Goal: Information Seeking & Learning: Learn about a topic

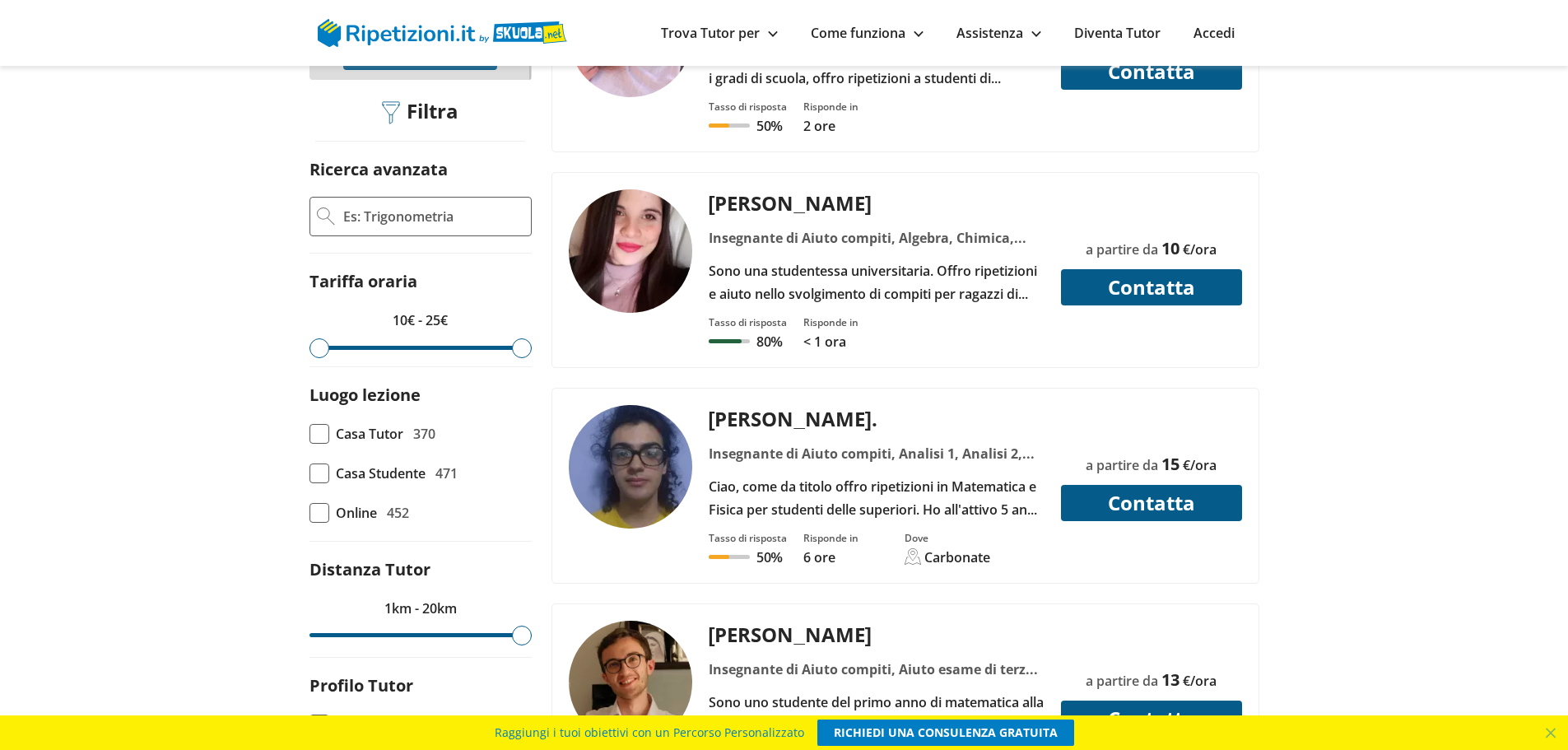
scroll to position [83, 0]
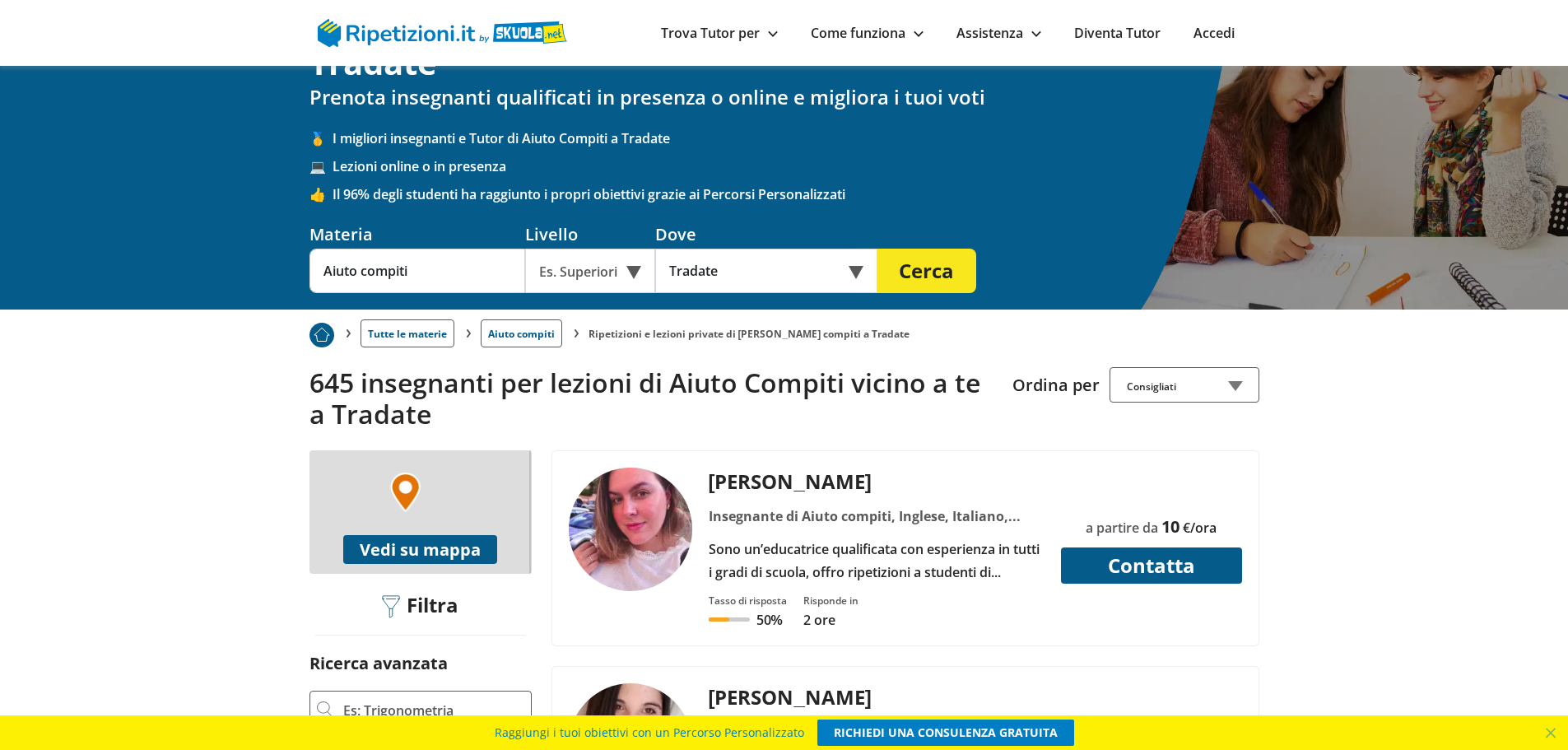
click at [849, 505] on div "Insegnante di Aiuto compiti, Inglese, Italiano, Matematica" at bounding box center [877, 516] width 348 height 23
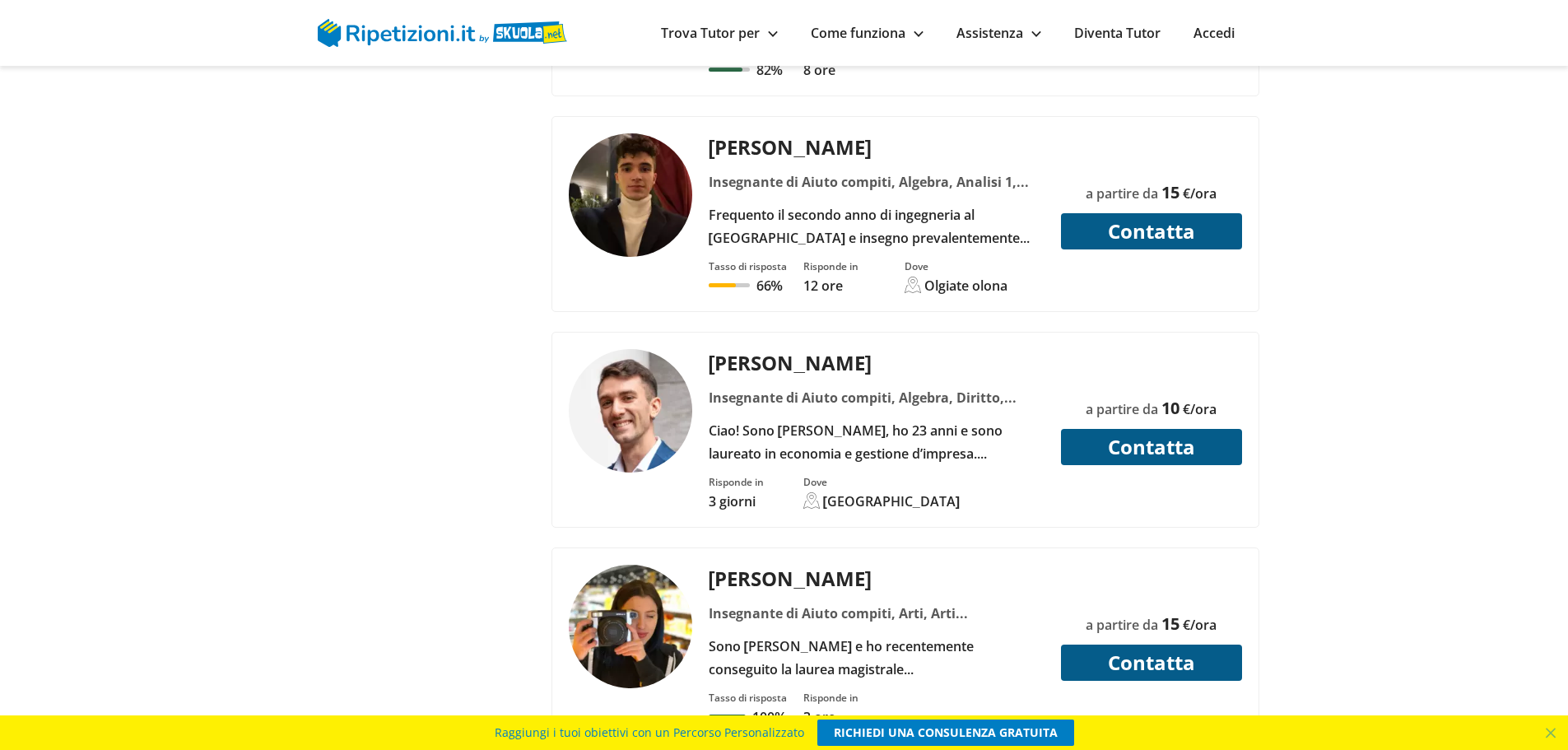
scroll to position [6420, 0]
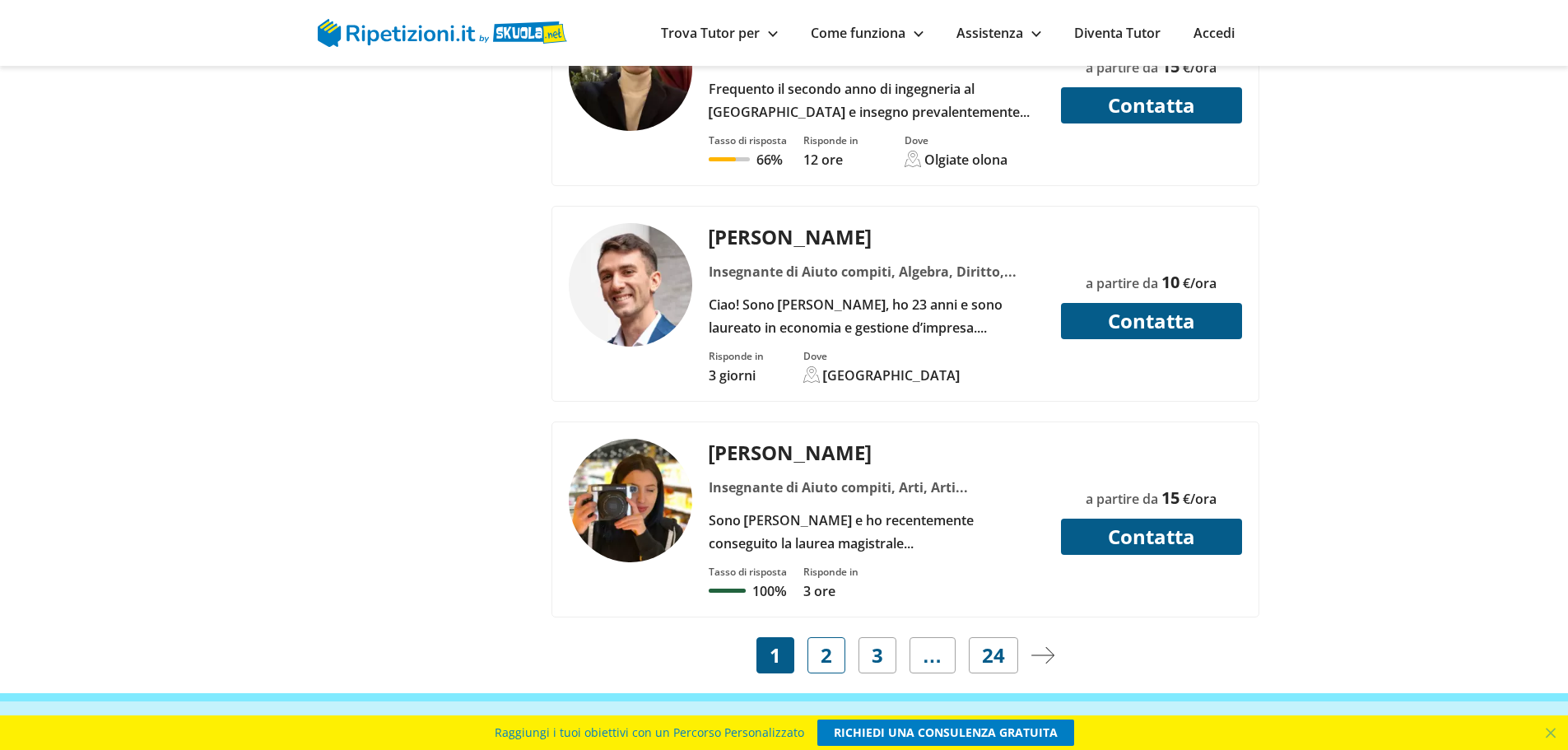
click at [836, 649] on link "2" at bounding box center [826, 655] width 38 height 36
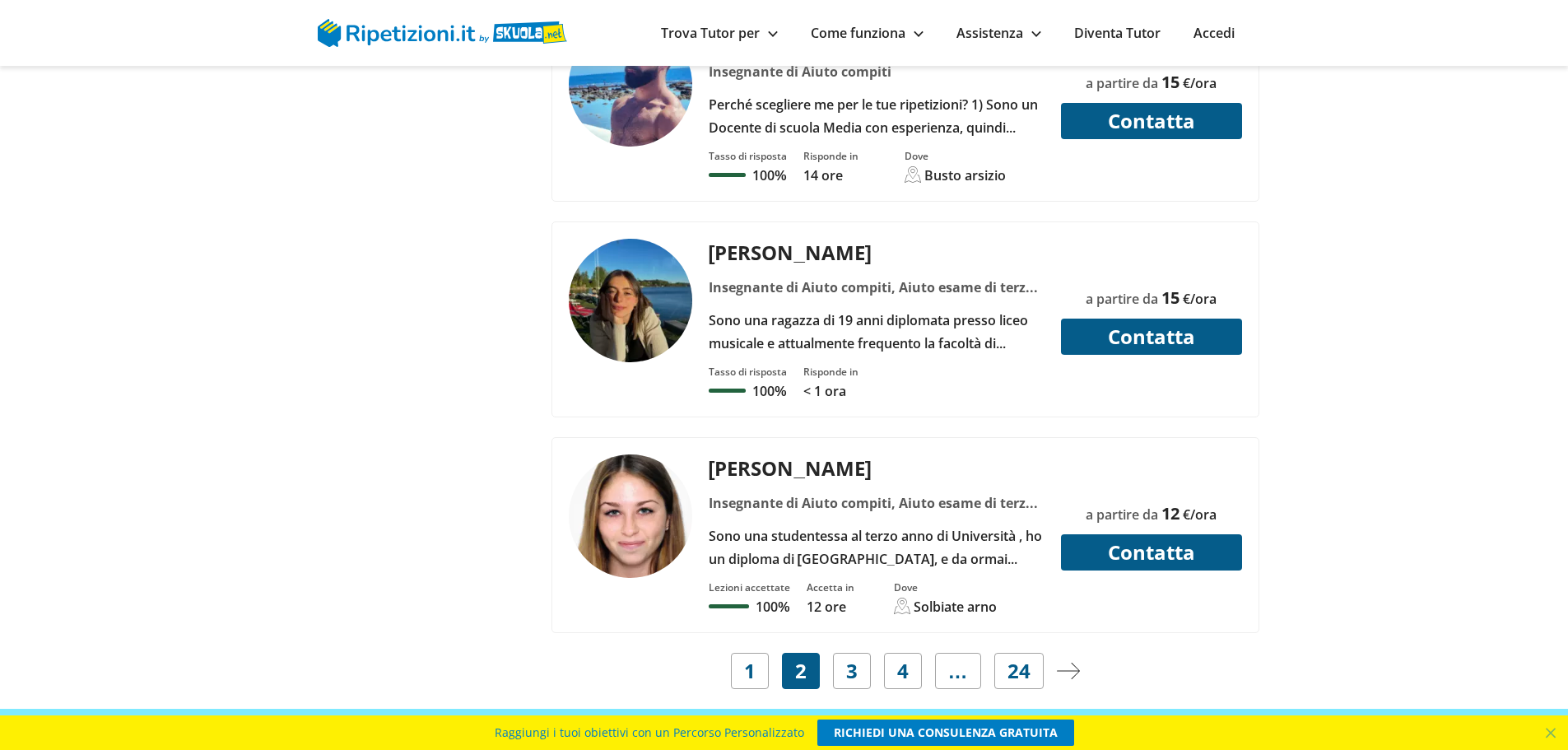
scroll to position [6338, 0]
click at [861, 674] on link "3" at bounding box center [851, 669] width 38 height 36
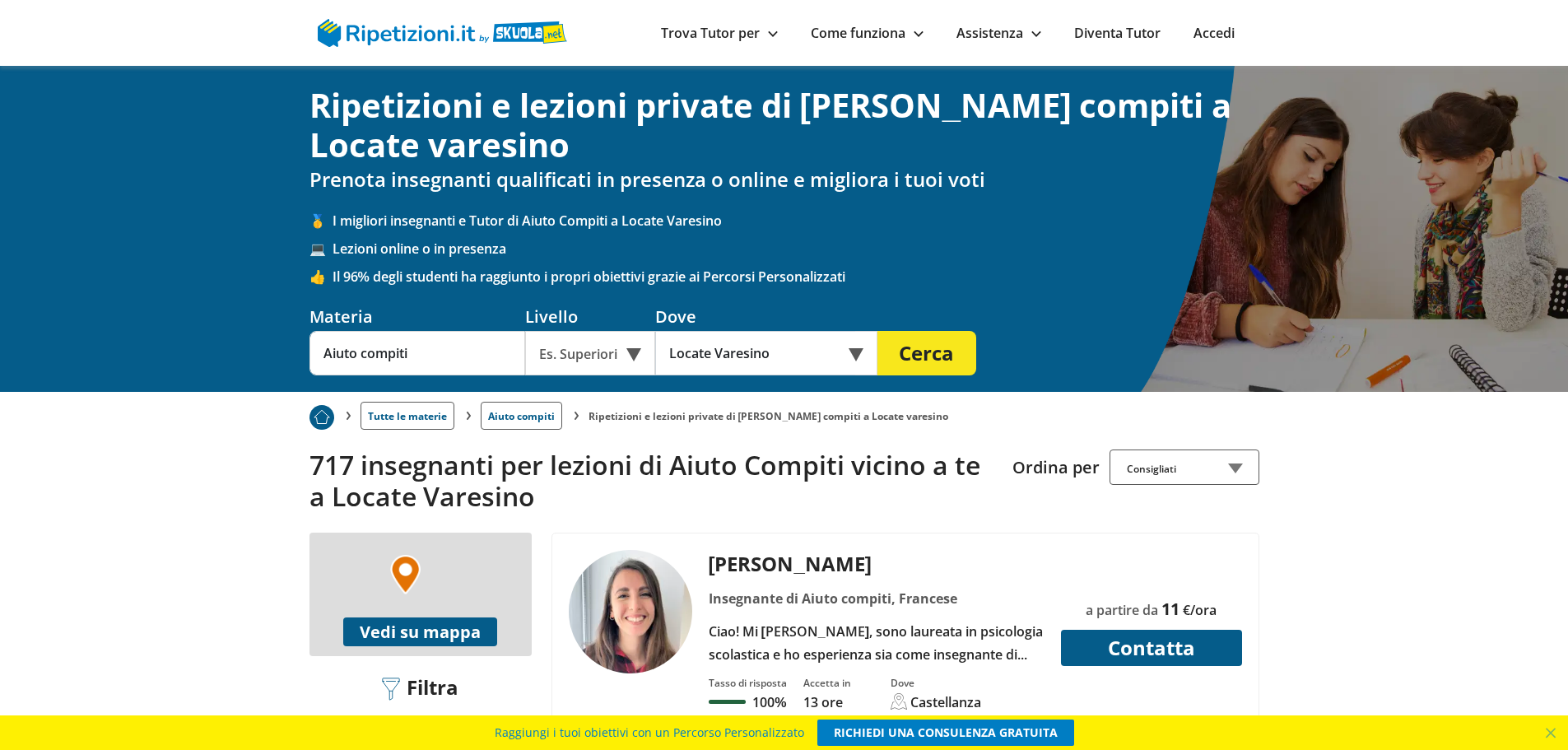
click at [857, 354] on div "Online o in presenza" at bounding box center [766, 353] width 222 height 45
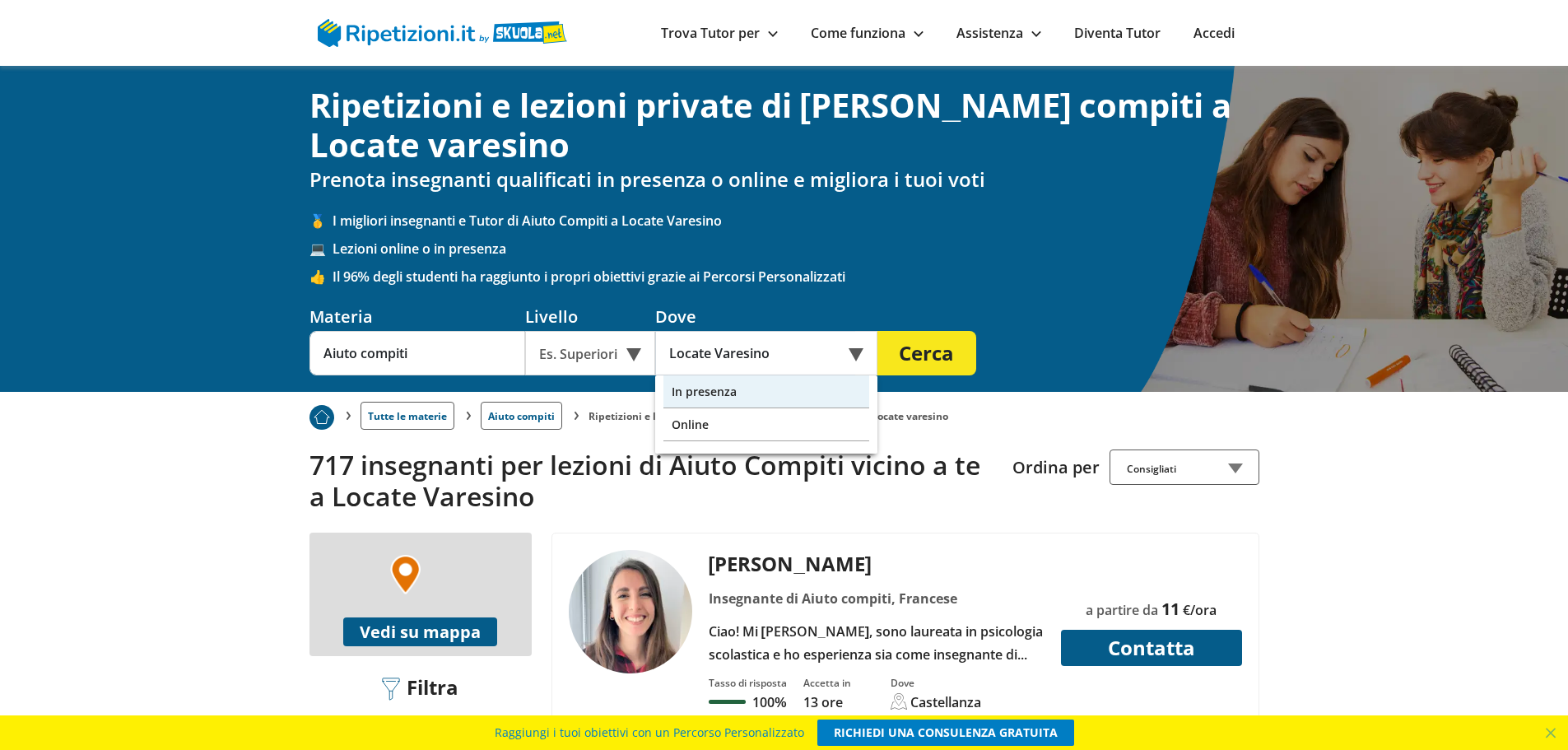
click at [804, 383] on div "In presenza" at bounding box center [767, 391] width 206 height 33
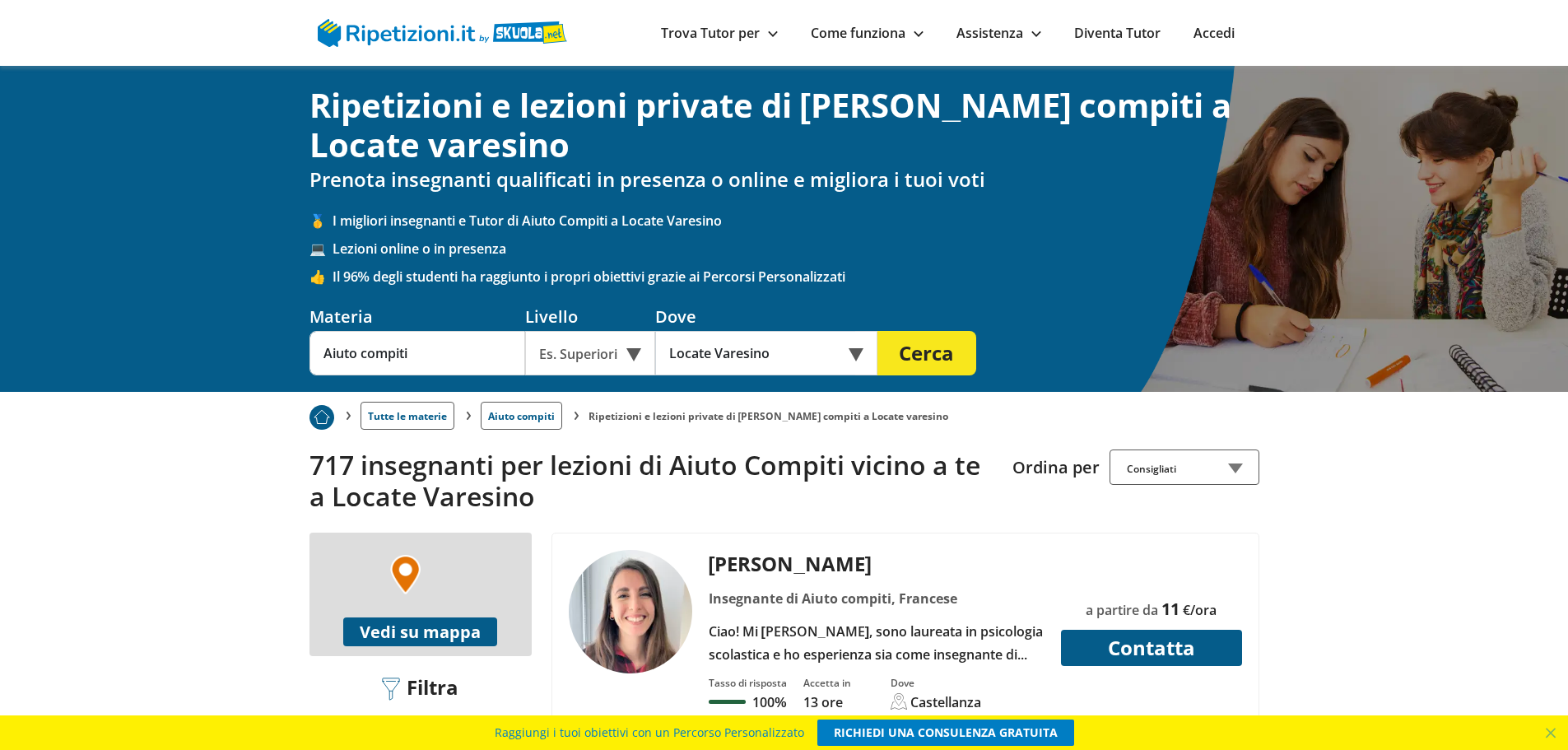
click at [917, 358] on button "Cerca" at bounding box center [927, 353] width 98 height 45
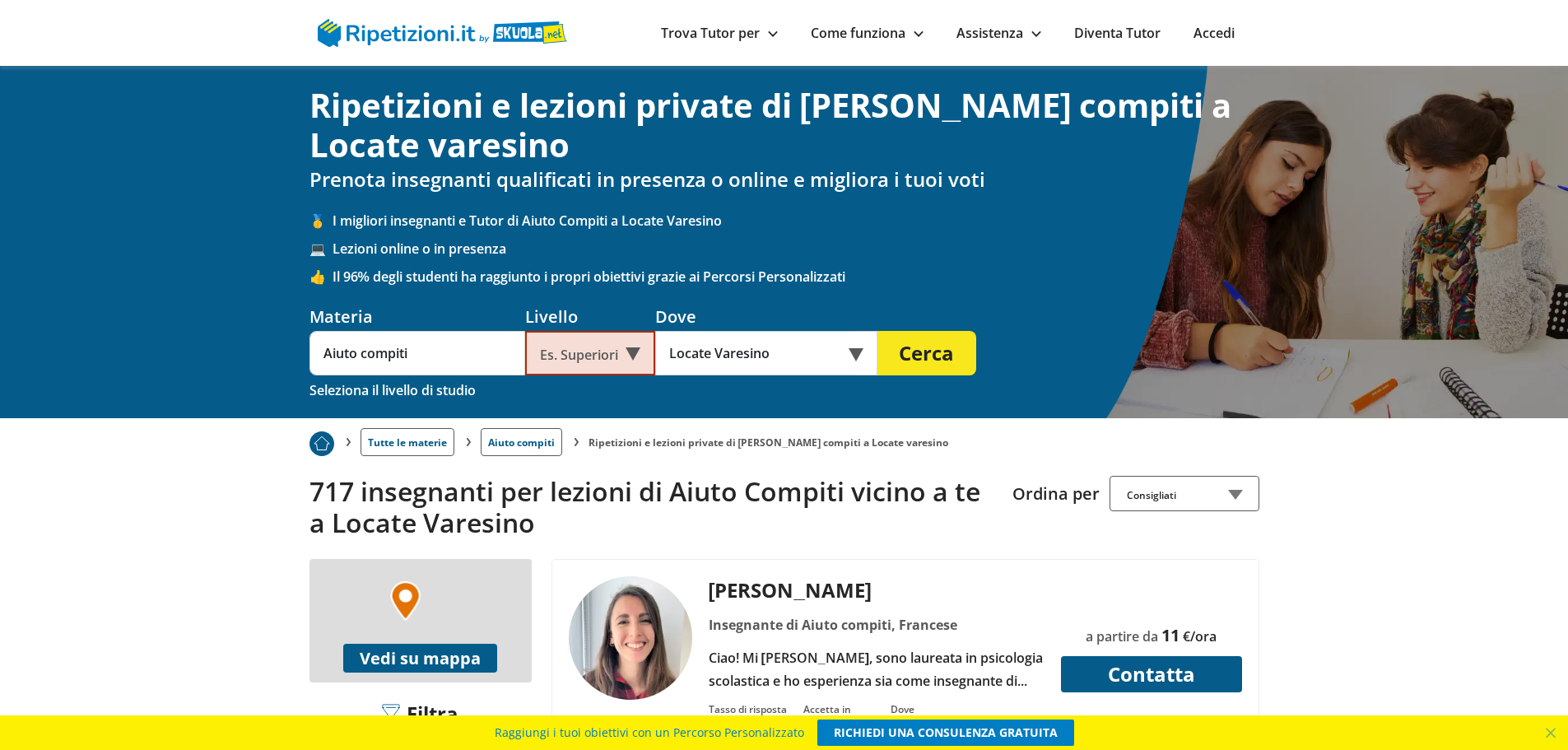
click at [636, 364] on div "Es. Superiori" at bounding box center [590, 353] width 130 height 45
click at [592, 416] on div "Medie" at bounding box center [590, 424] width 113 height 33
click at [952, 359] on button "Cerca" at bounding box center [927, 353] width 98 height 45
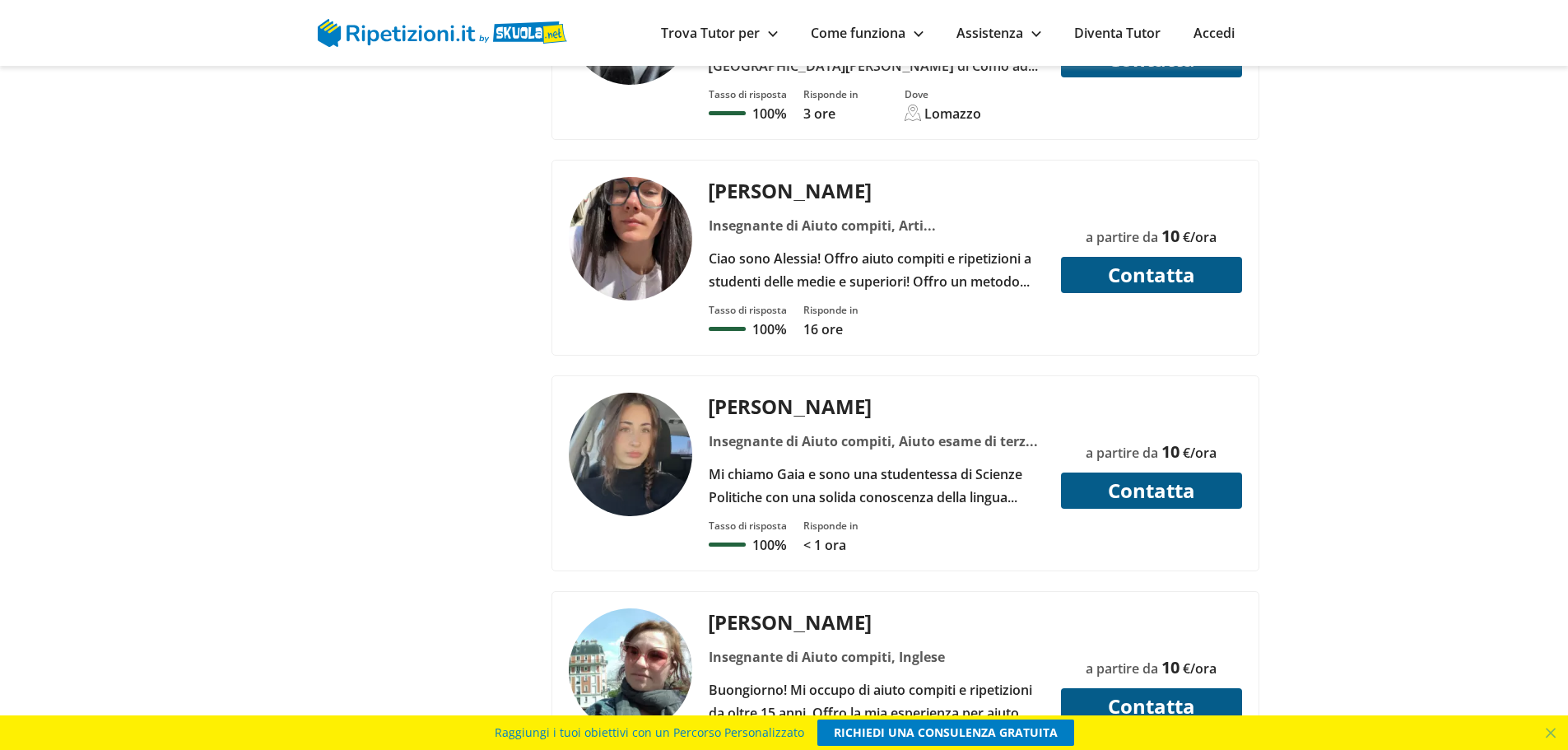
scroll to position [4610, 0]
